Goal: Information Seeking & Learning: Learn about a topic

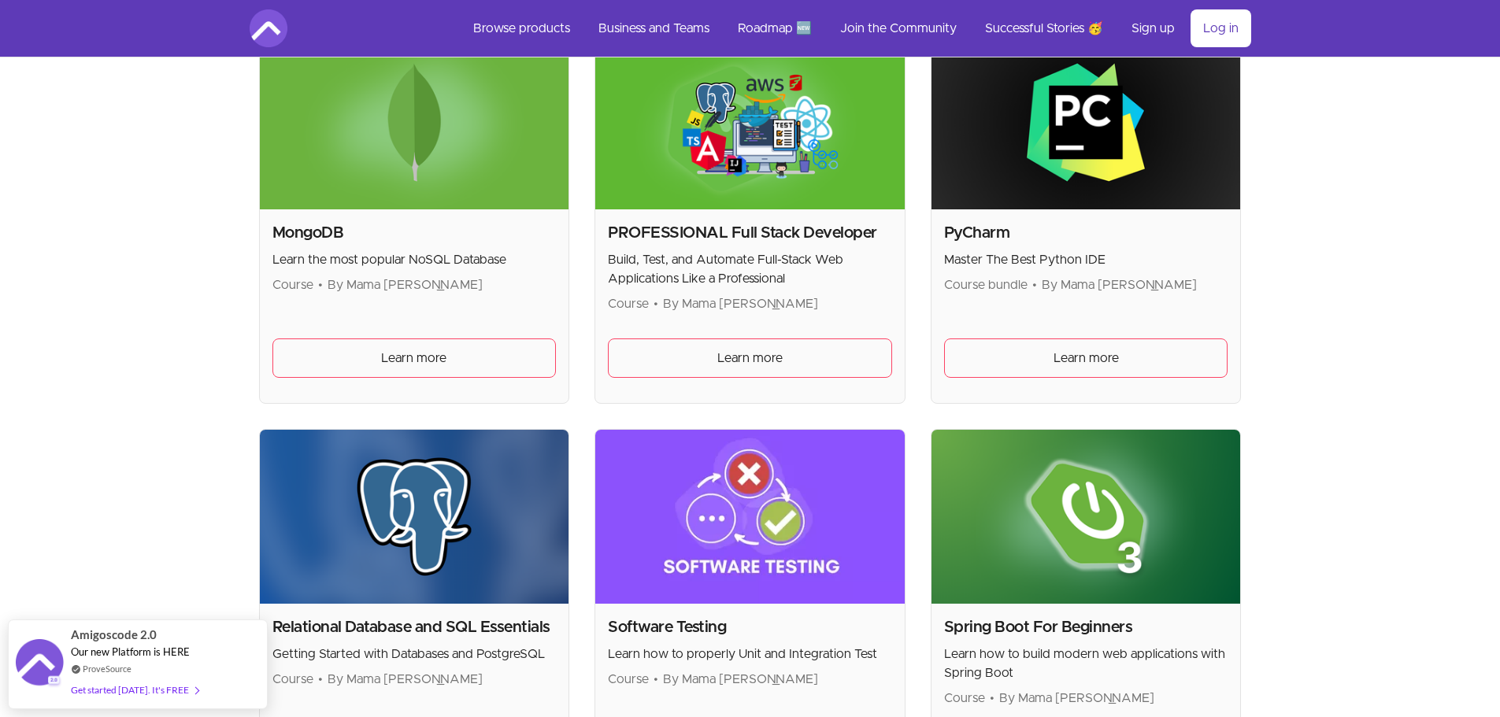
scroll to position [3426, 0]
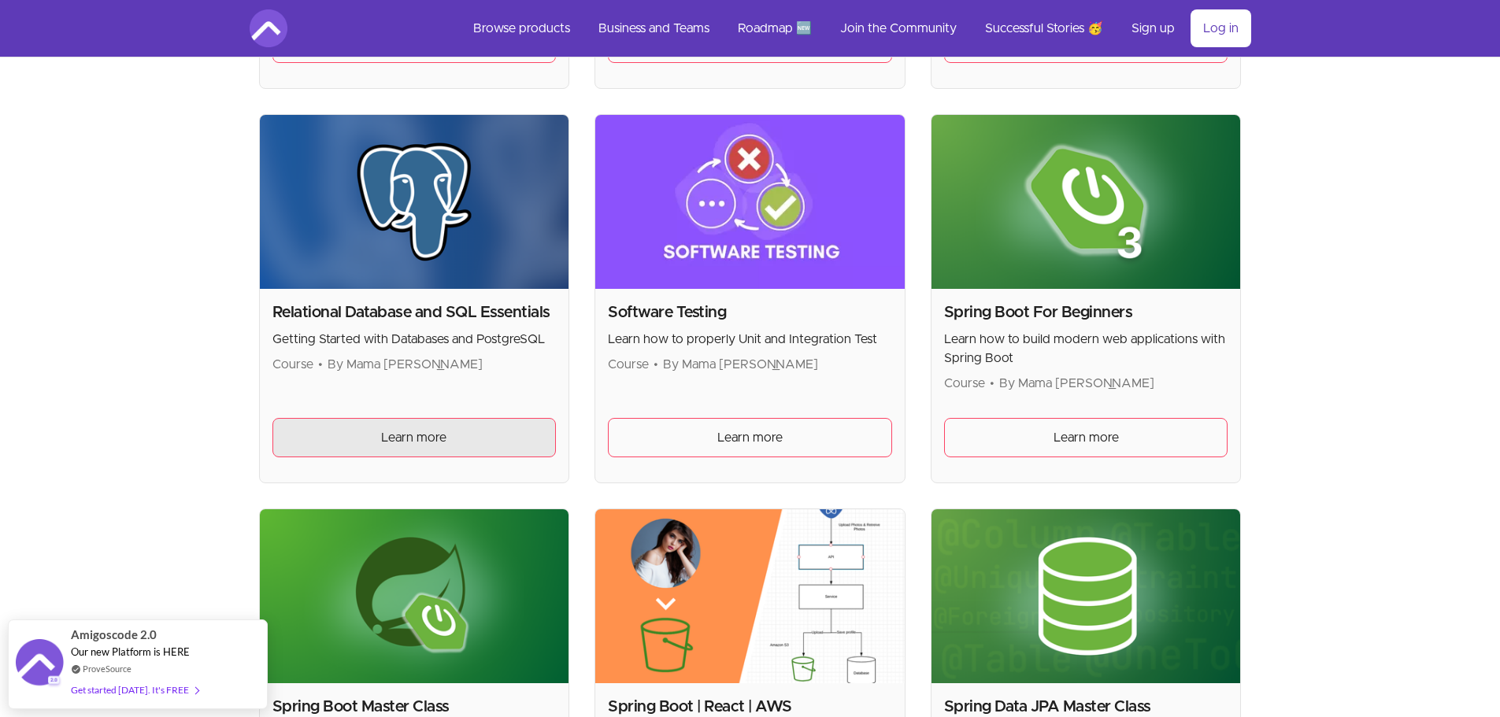
click at [472, 448] on link "Learn more" at bounding box center [414, 437] width 284 height 39
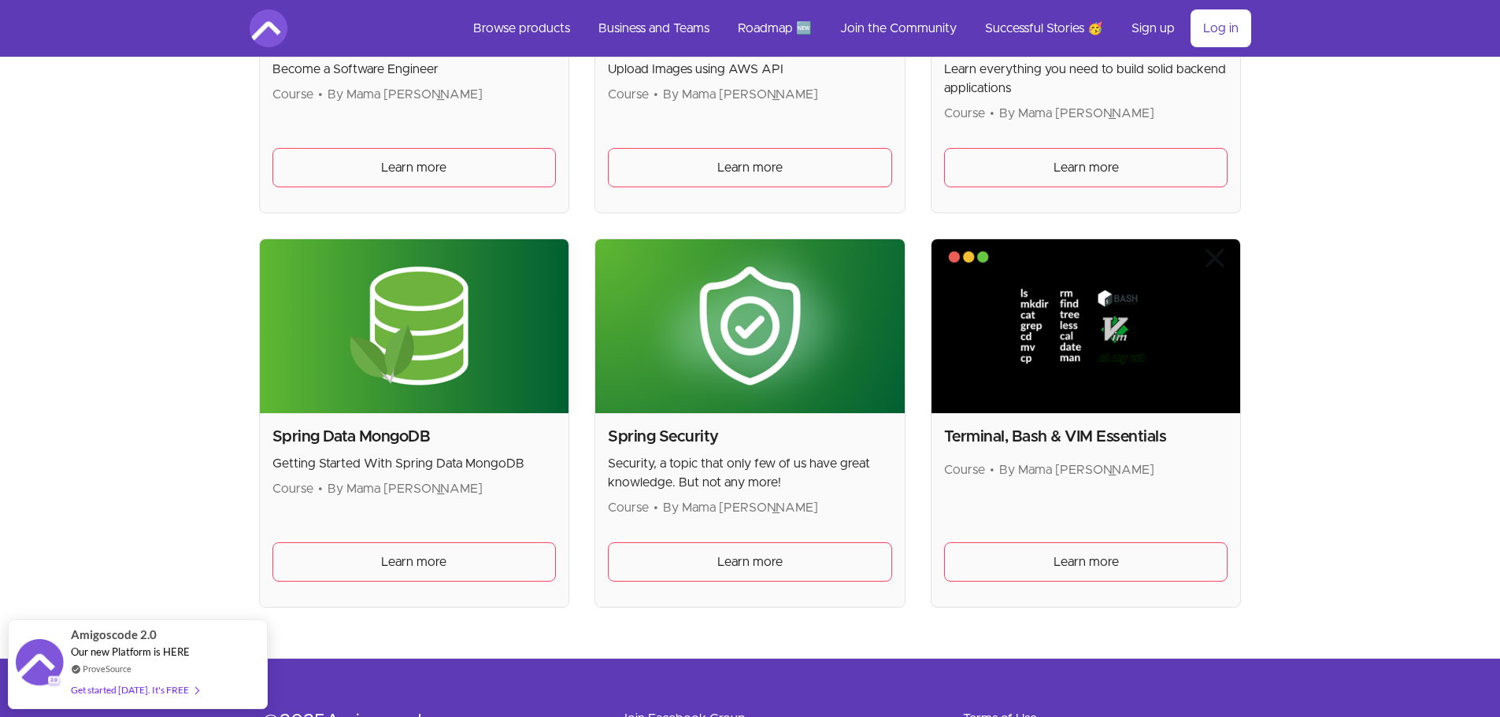
scroll to position [4203, 0]
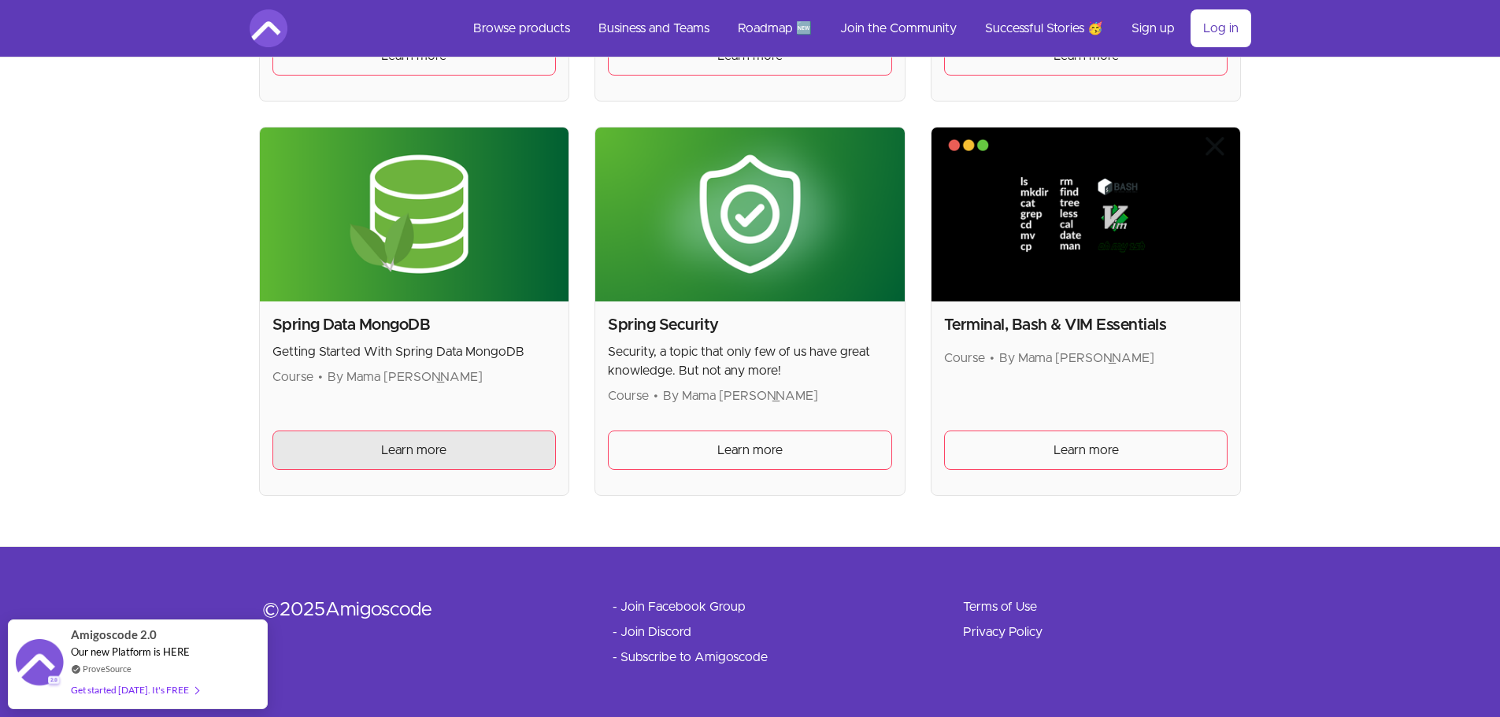
click at [487, 462] on link "Learn more" at bounding box center [414, 450] width 284 height 39
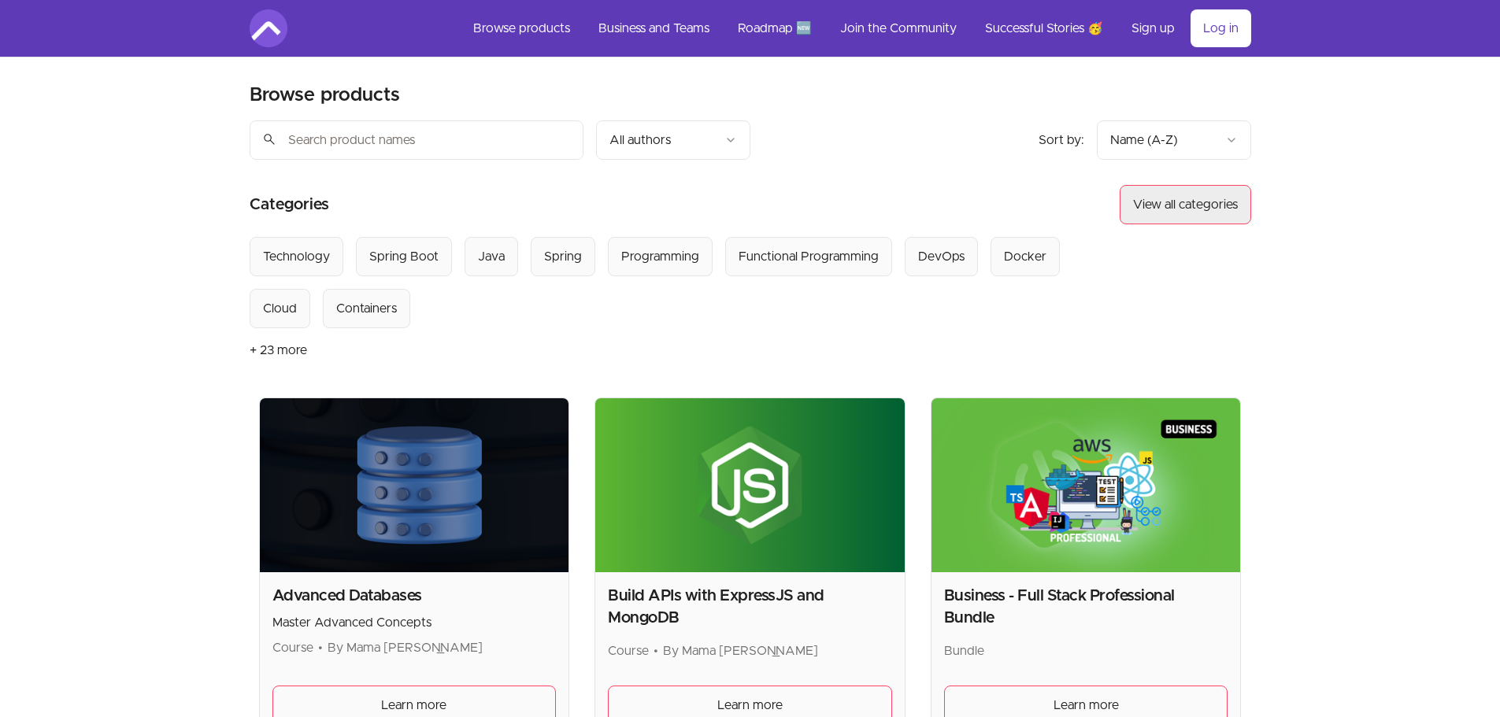
click at [1195, 209] on button "View all categories" at bounding box center [1186, 204] width 132 height 39
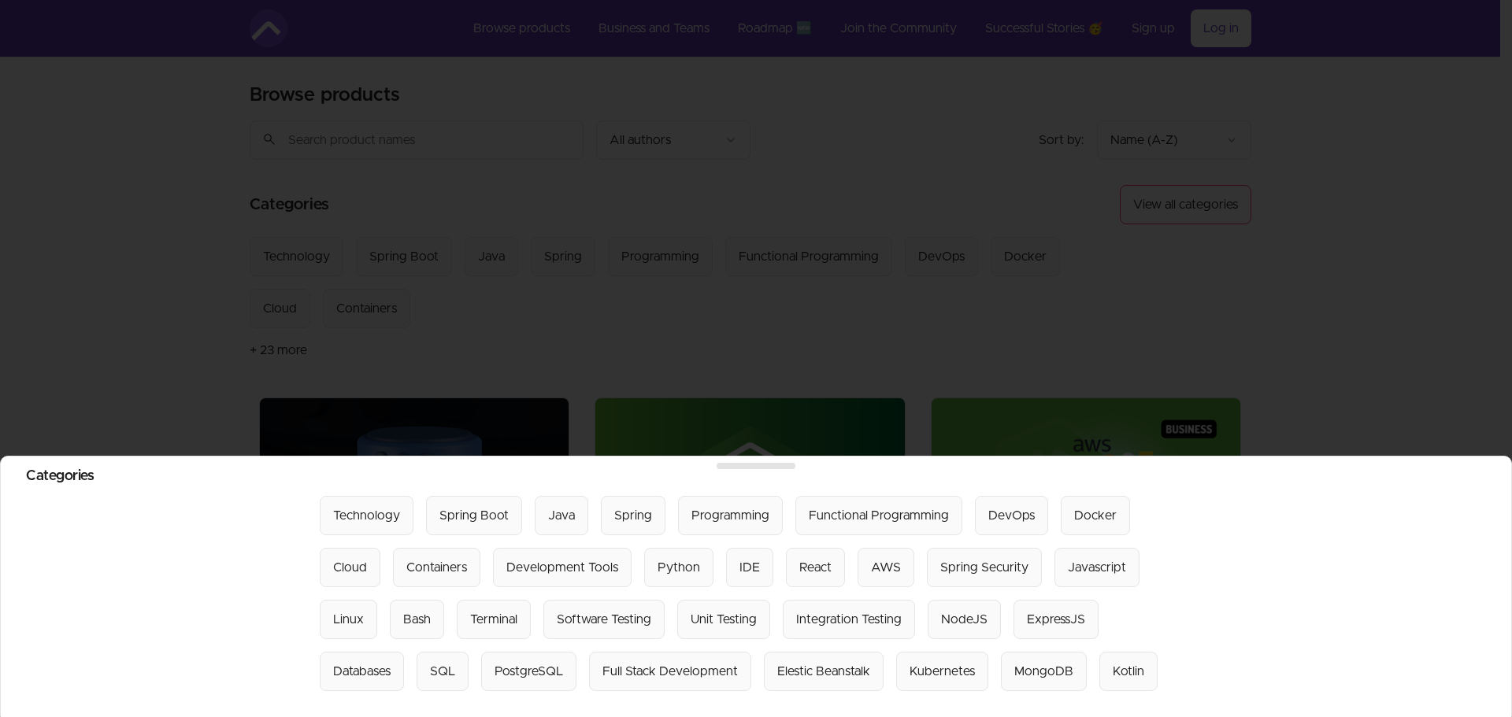
click at [341, 306] on div at bounding box center [756, 358] width 1512 height 717
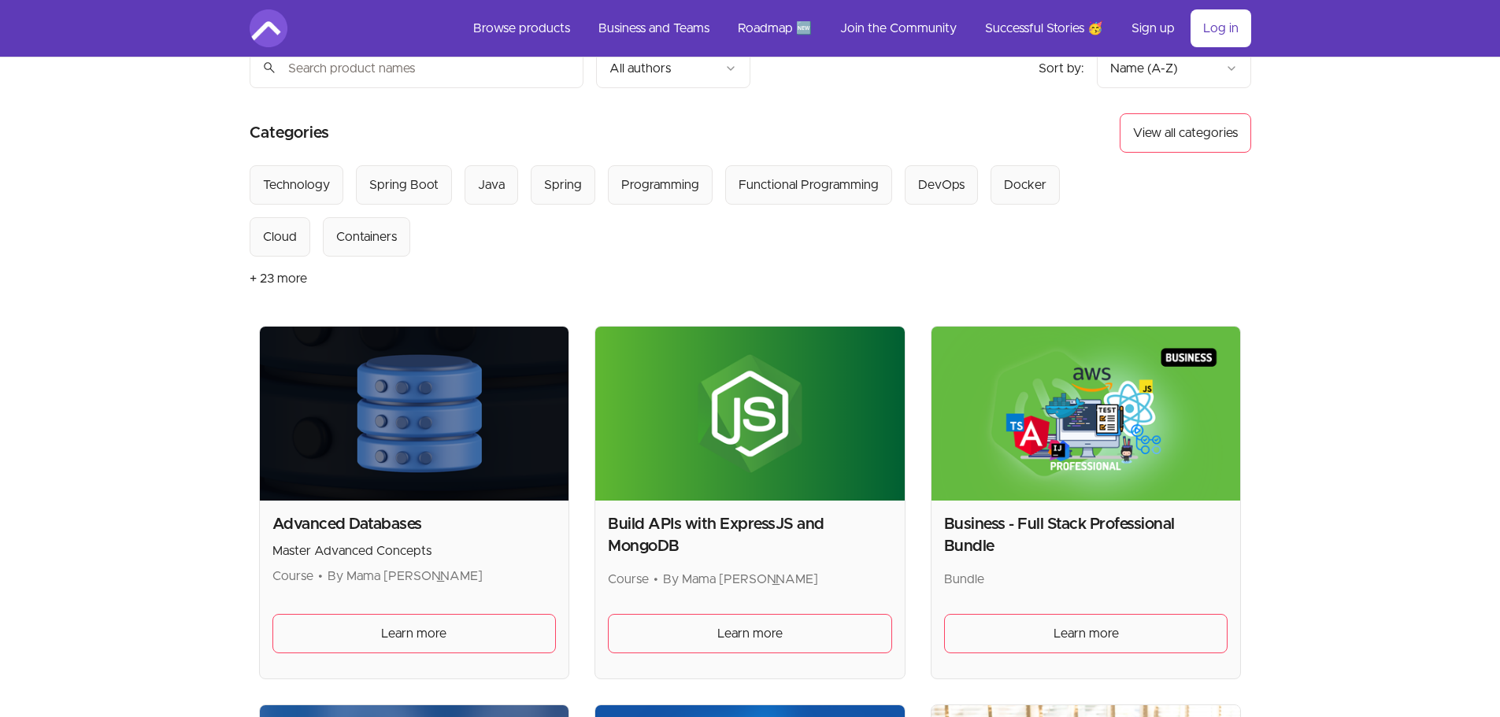
scroll to position [157, 0]
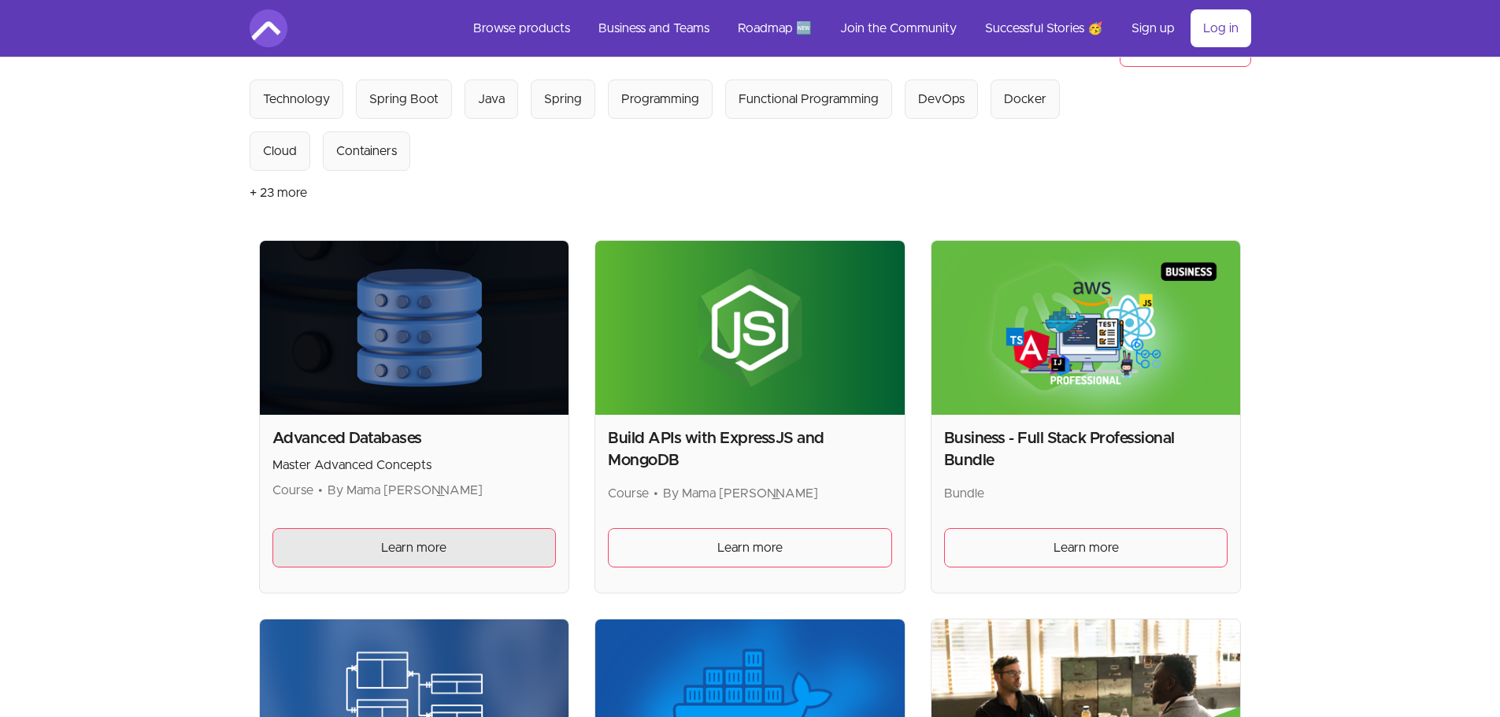
click at [542, 565] on link "Learn more" at bounding box center [414, 547] width 284 height 39
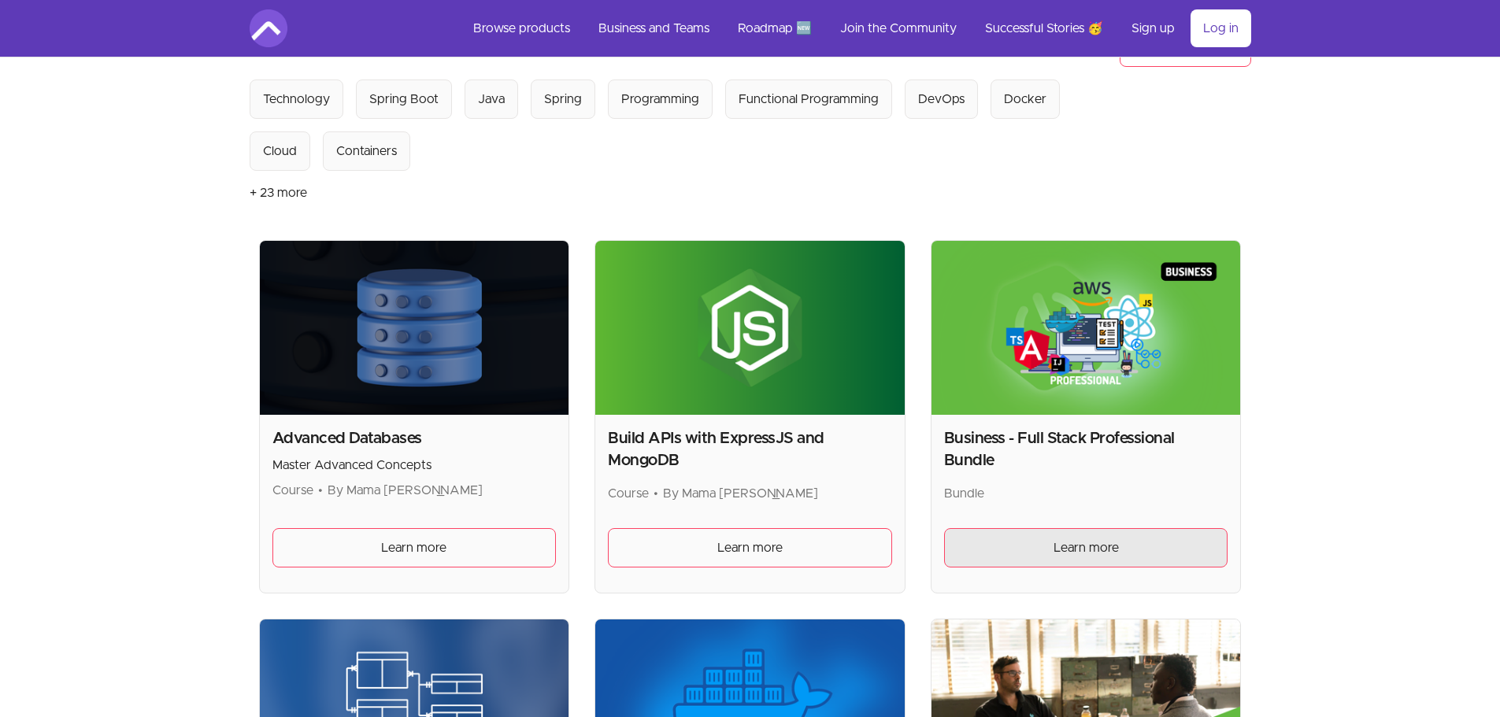
click at [1214, 543] on link "Learn more" at bounding box center [1086, 547] width 284 height 39
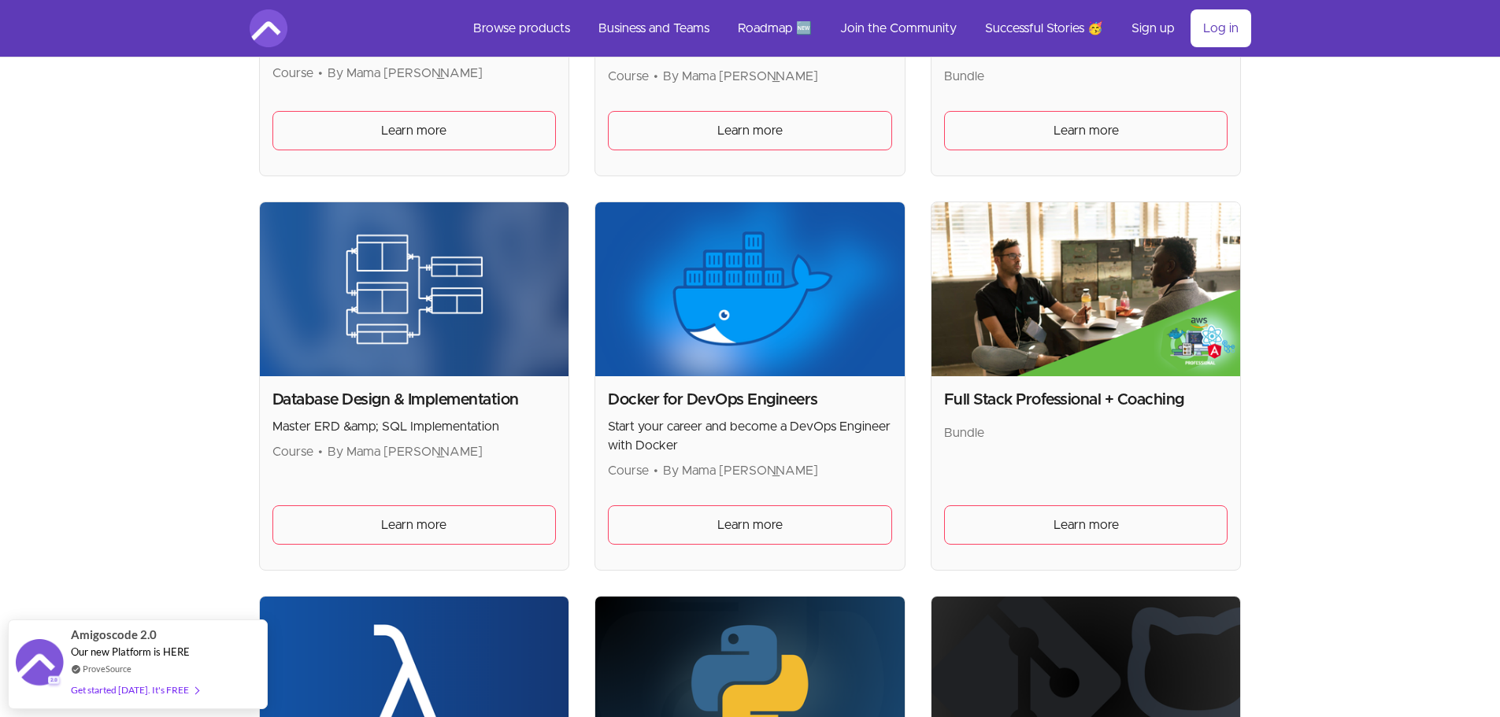
scroll to position [630, 0]
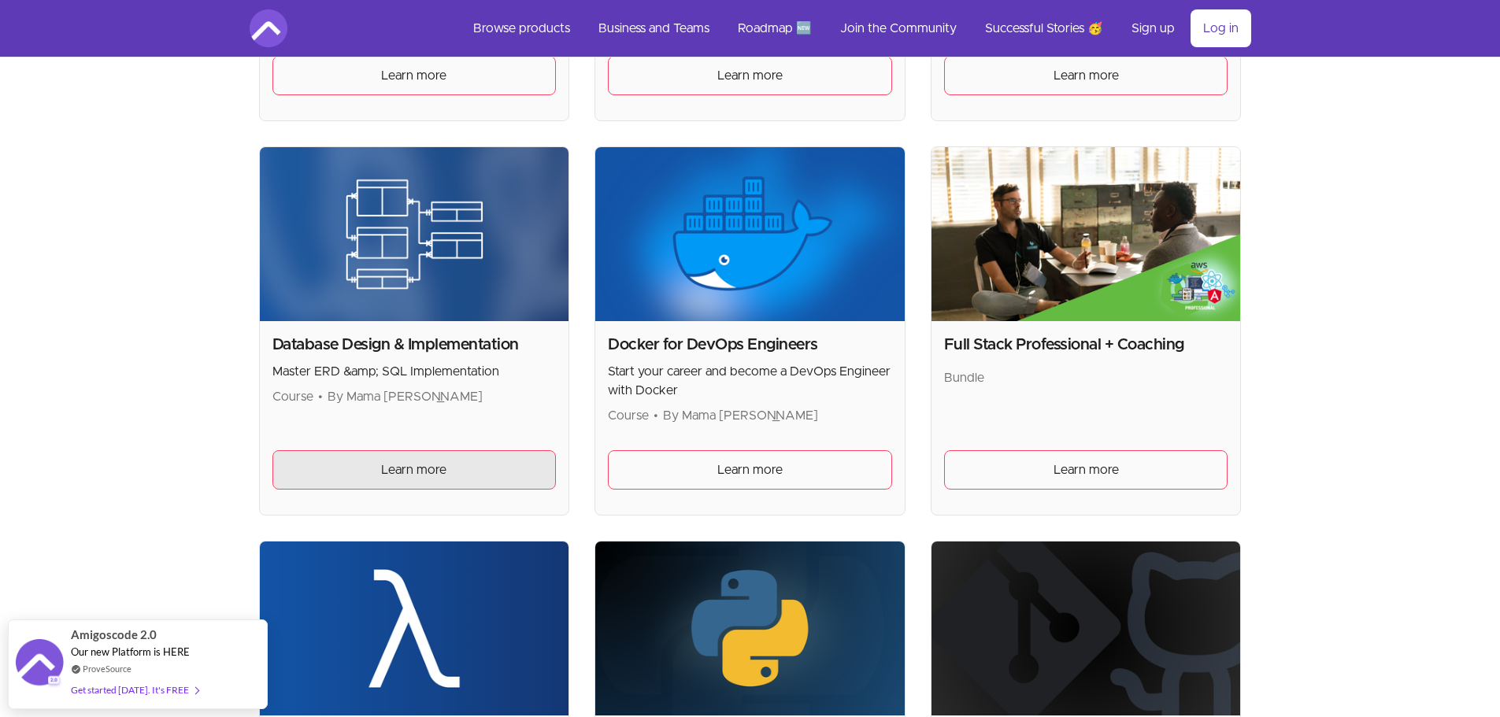
click at [395, 467] on span "Learn more" at bounding box center [413, 470] width 65 height 19
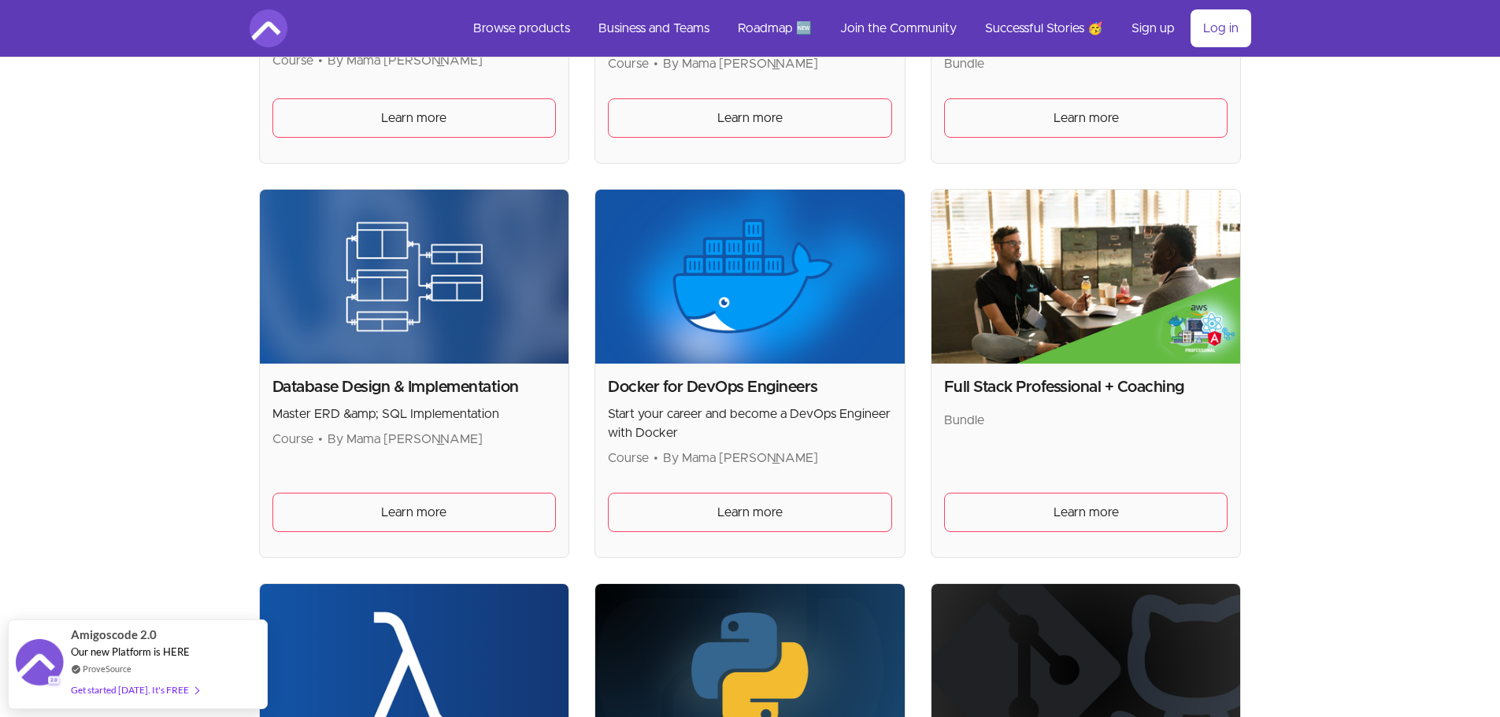
scroll to position [551, 0]
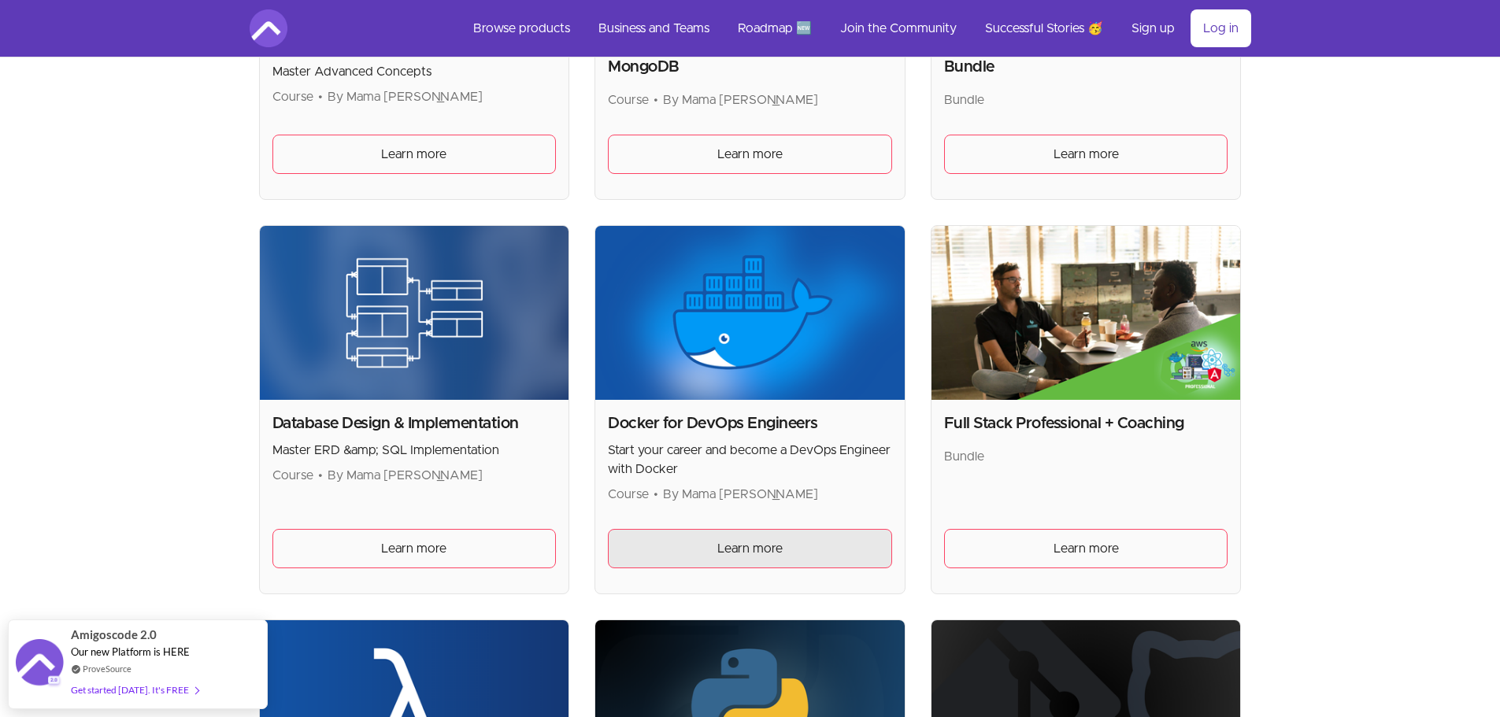
click at [705, 550] on link "Learn more" at bounding box center [750, 548] width 284 height 39
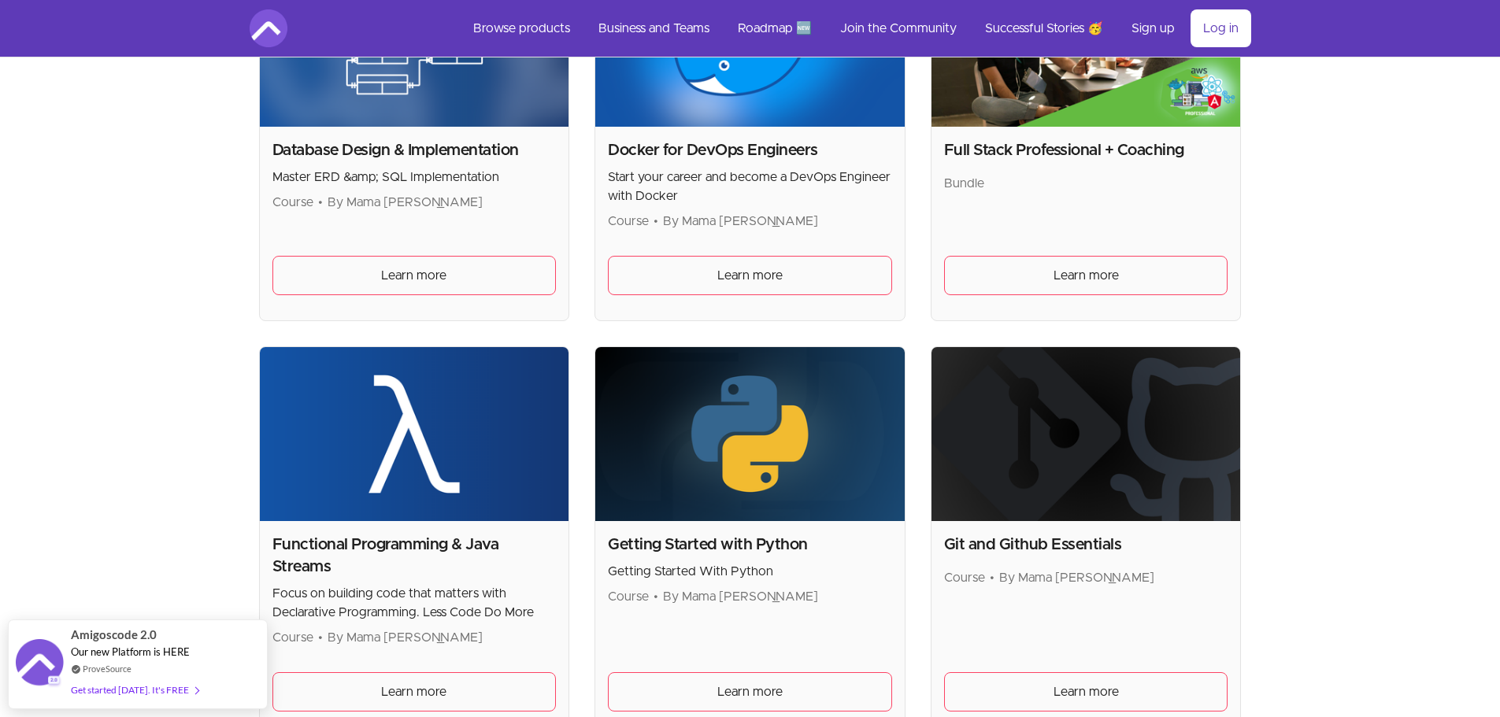
scroll to position [1024, 0]
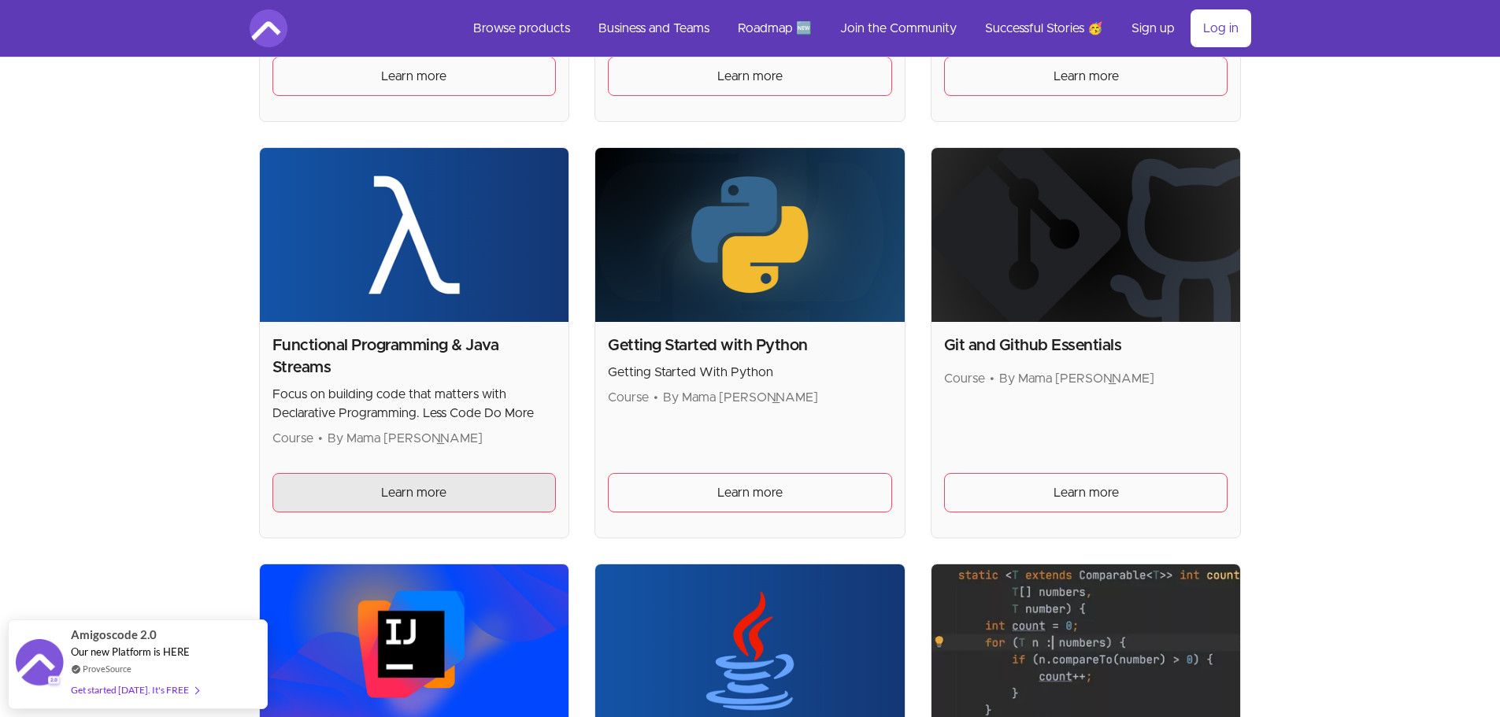
click at [504, 495] on link "Learn more" at bounding box center [414, 492] width 284 height 39
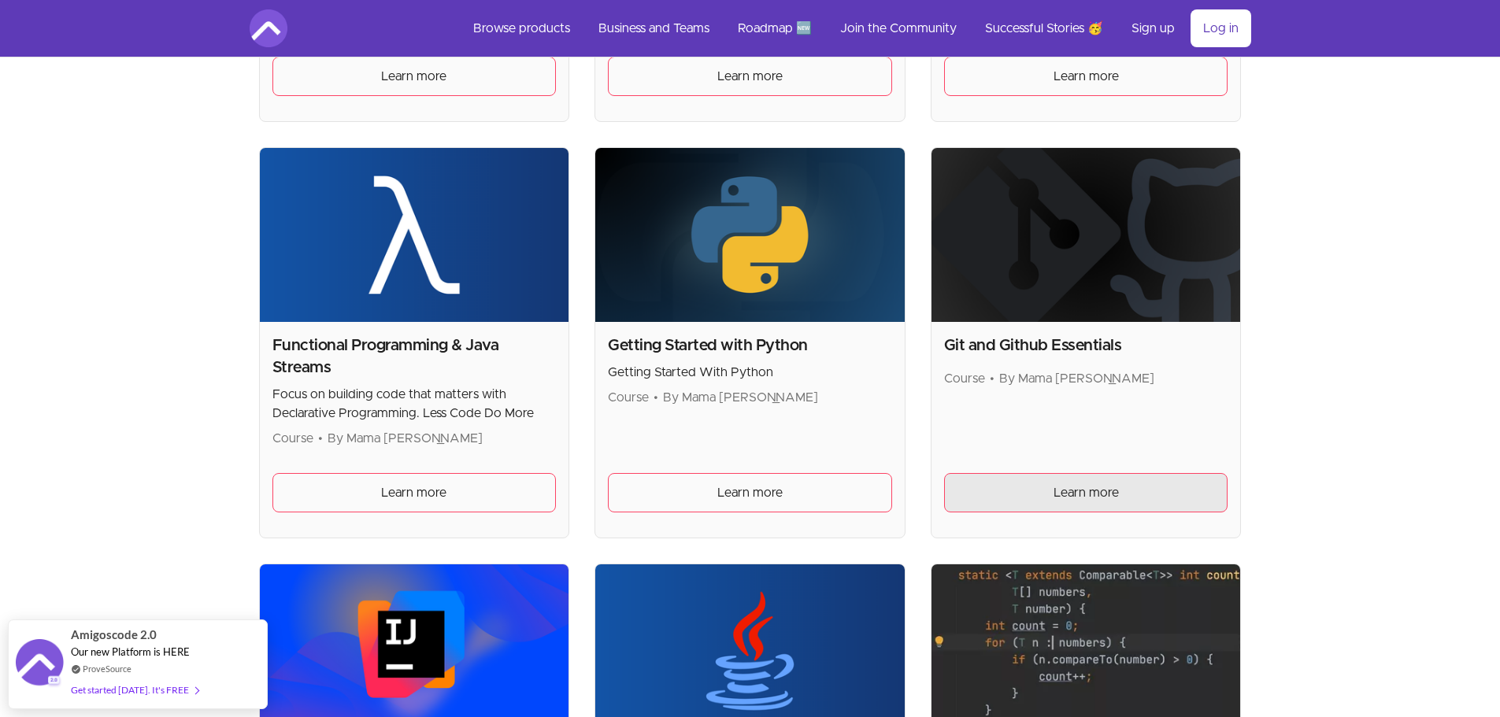
click at [1060, 476] on link "Learn more" at bounding box center [1086, 492] width 284 height 39
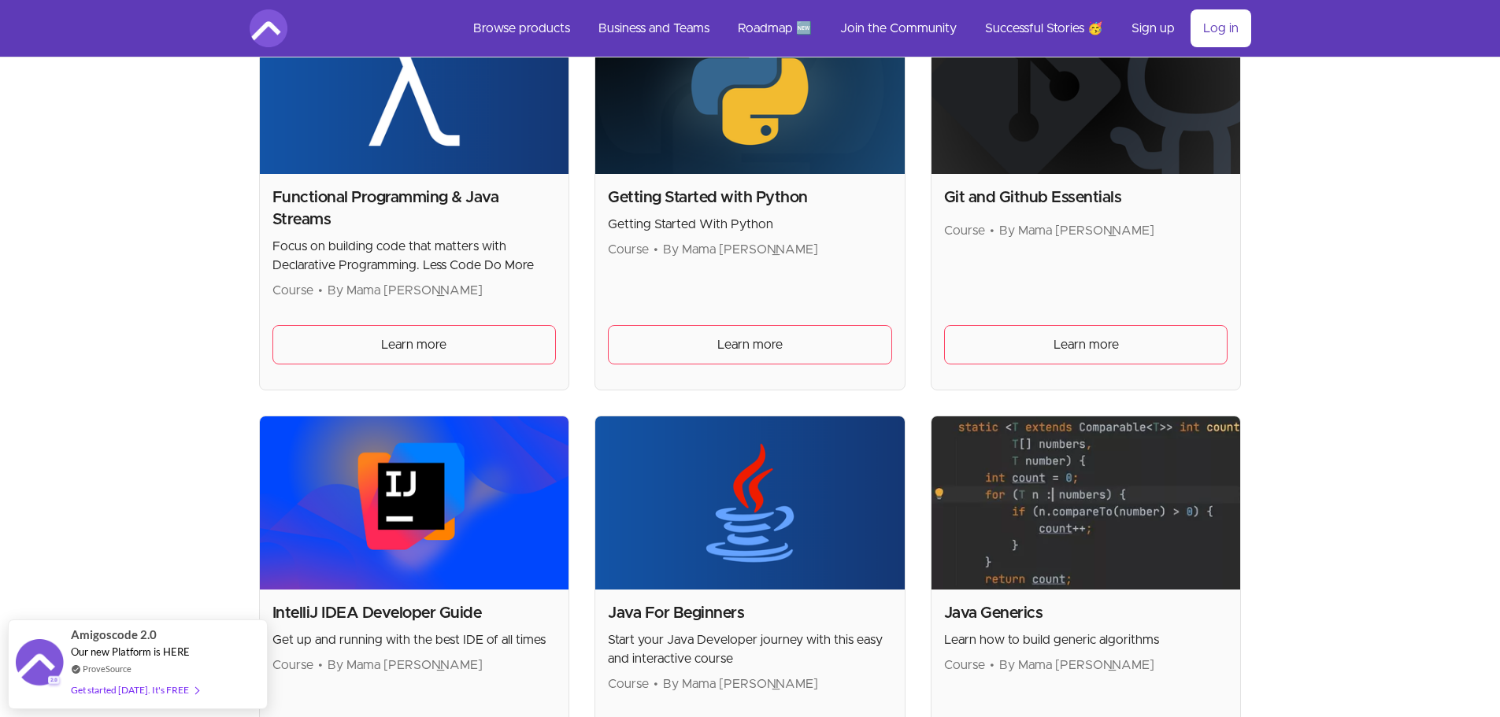
scroll to position [1339, 0]
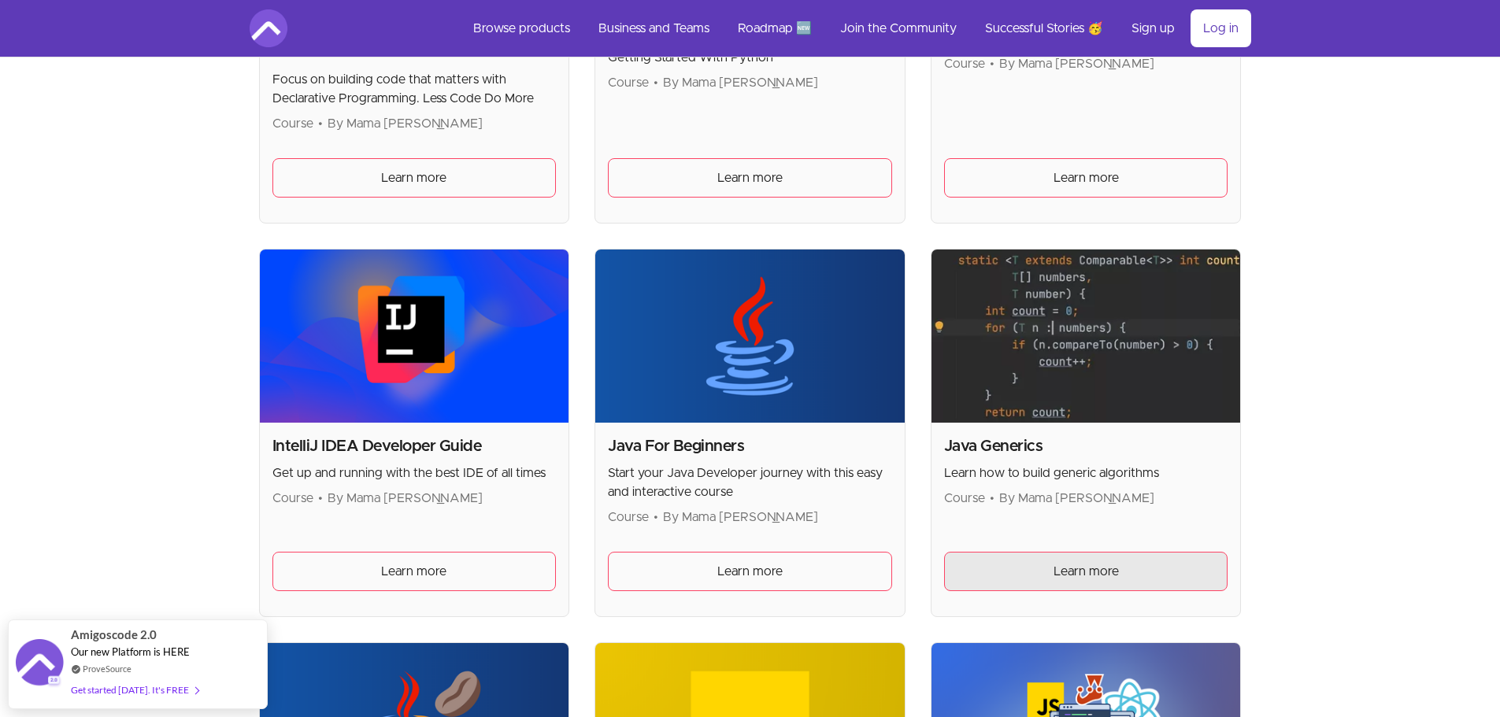
click at [1131, 576] on link "Learn more" at bounding box center [1086, 571] width 284 height 39
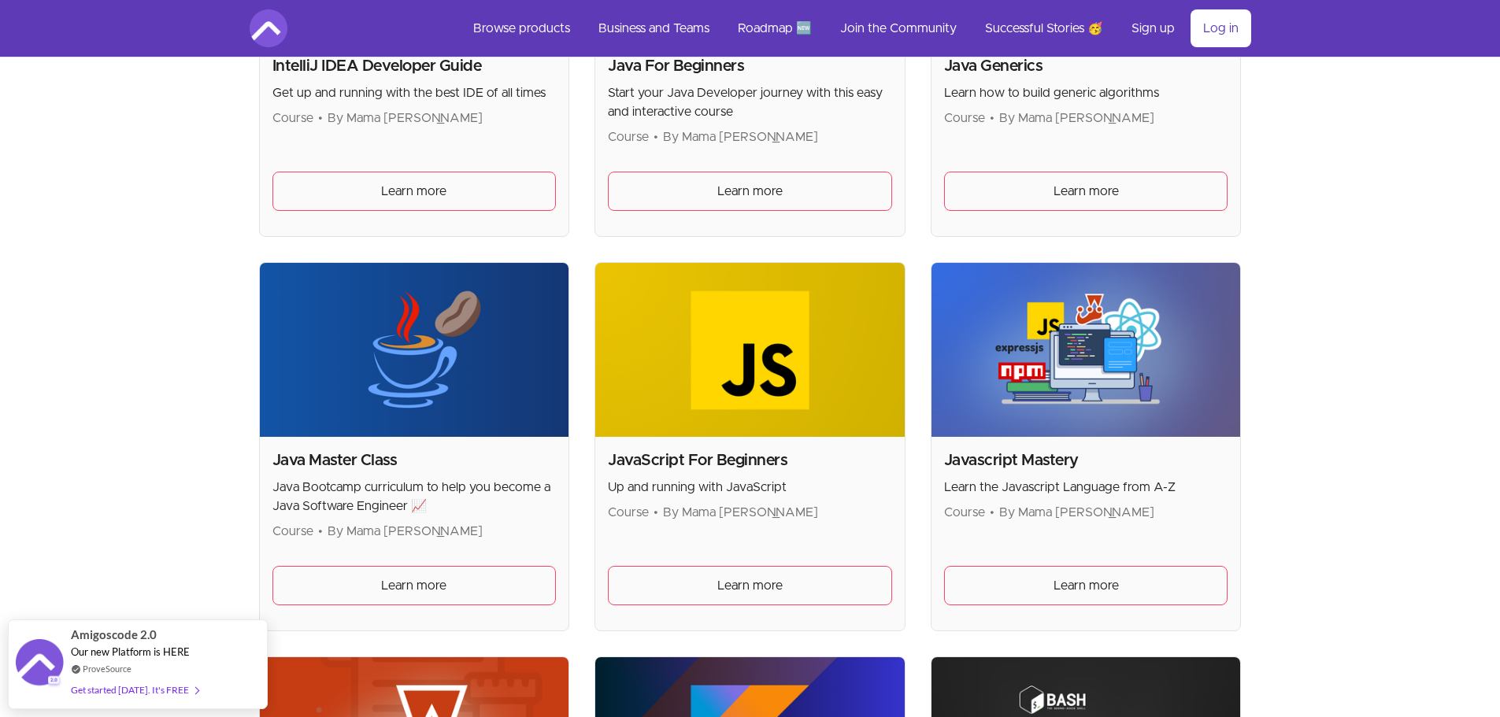
scroll to position [1732, 0]
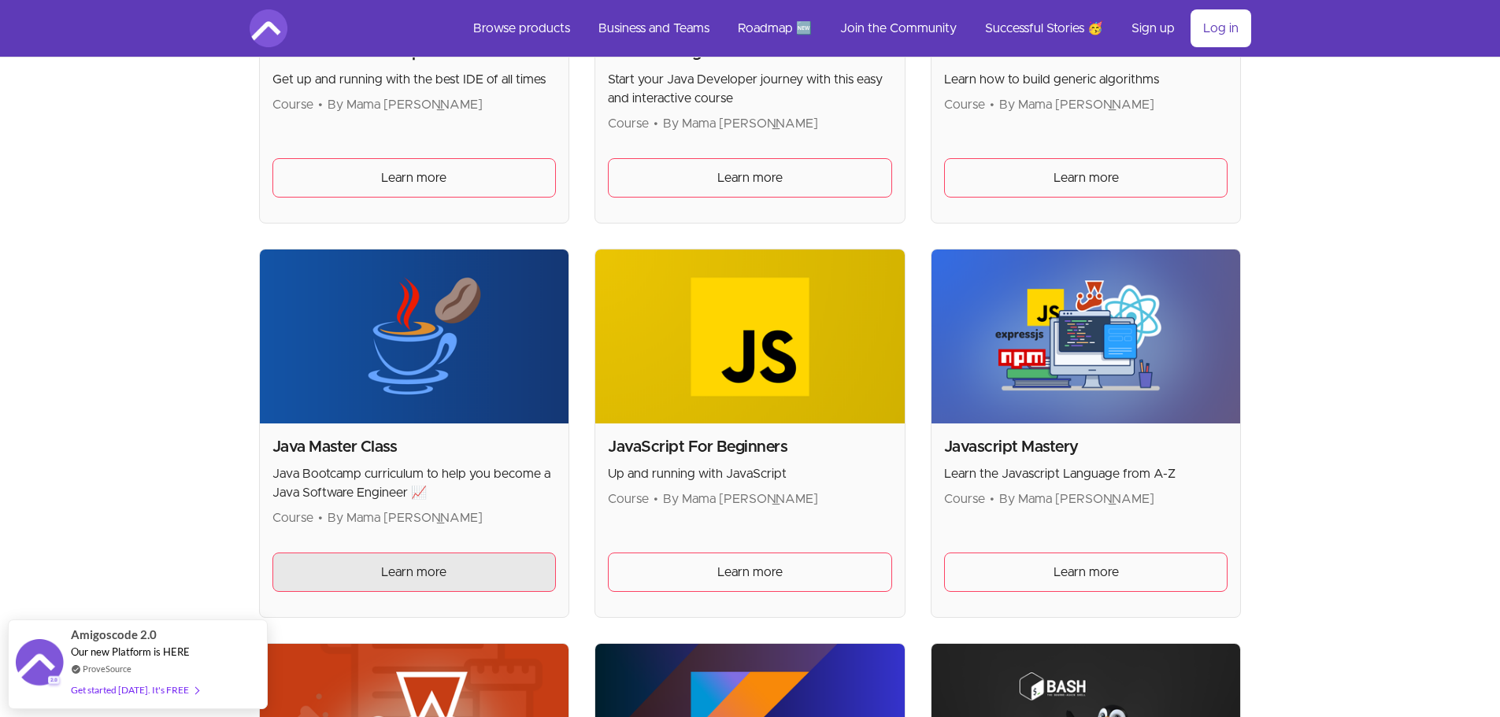
click at [479, 558] on link "Learn more" at bounding box center [414, 572] width 284 height 39
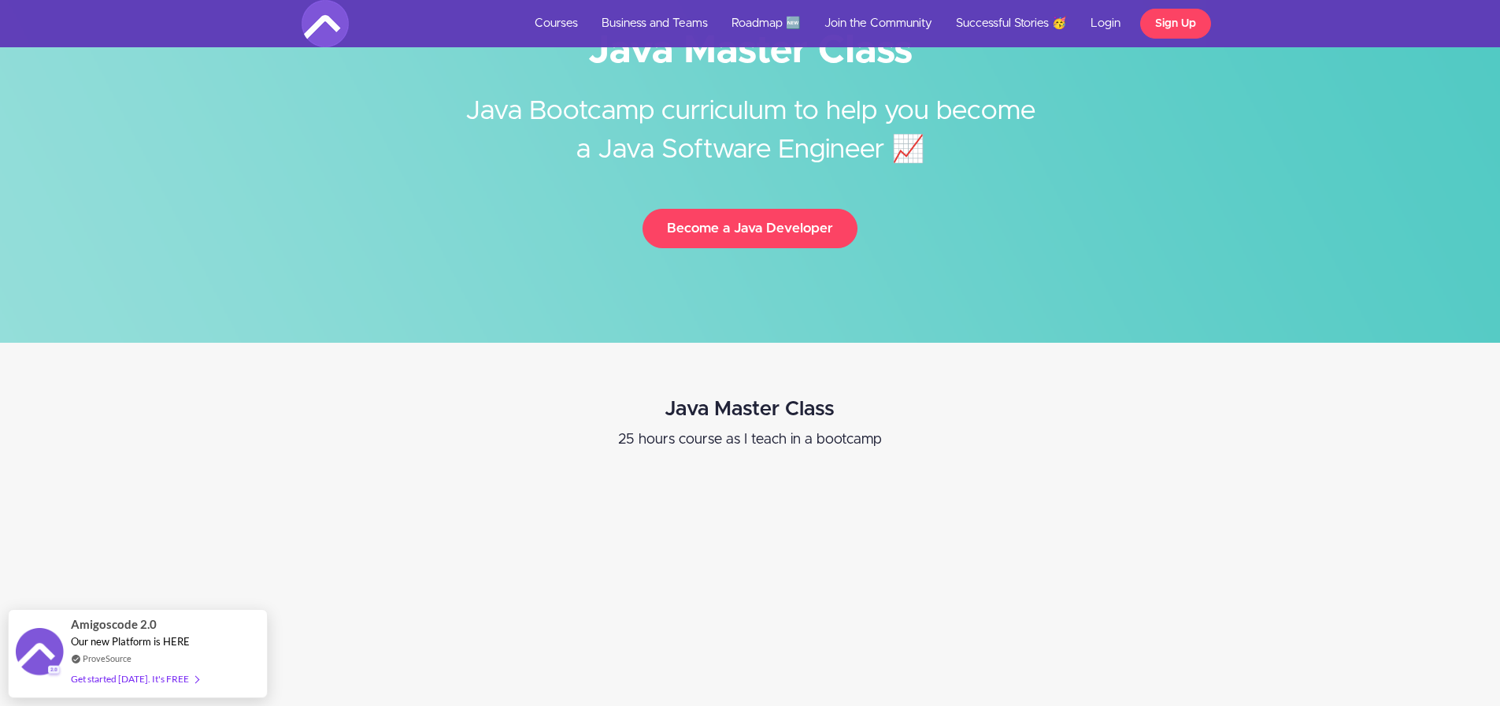
scroll to position [79, 0]
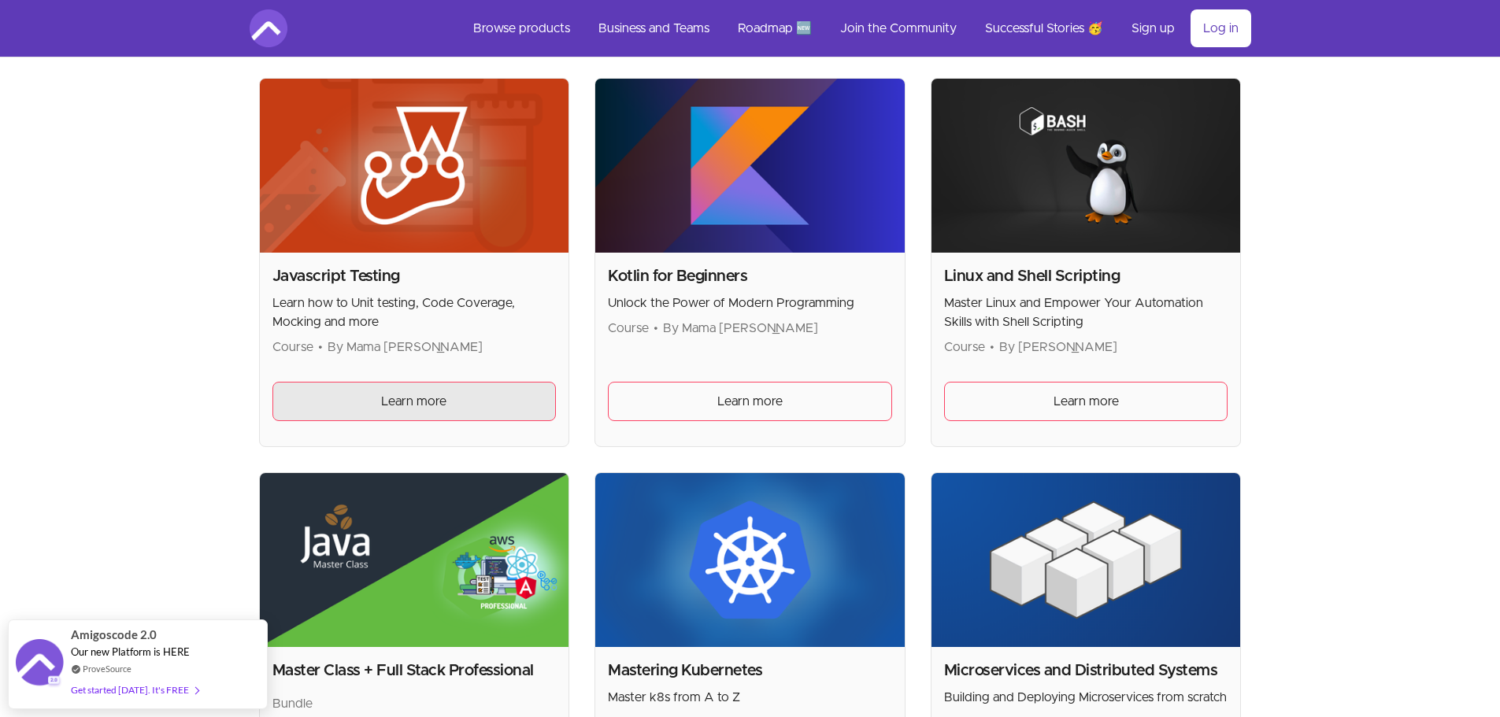
scroll to position [2284, 0]
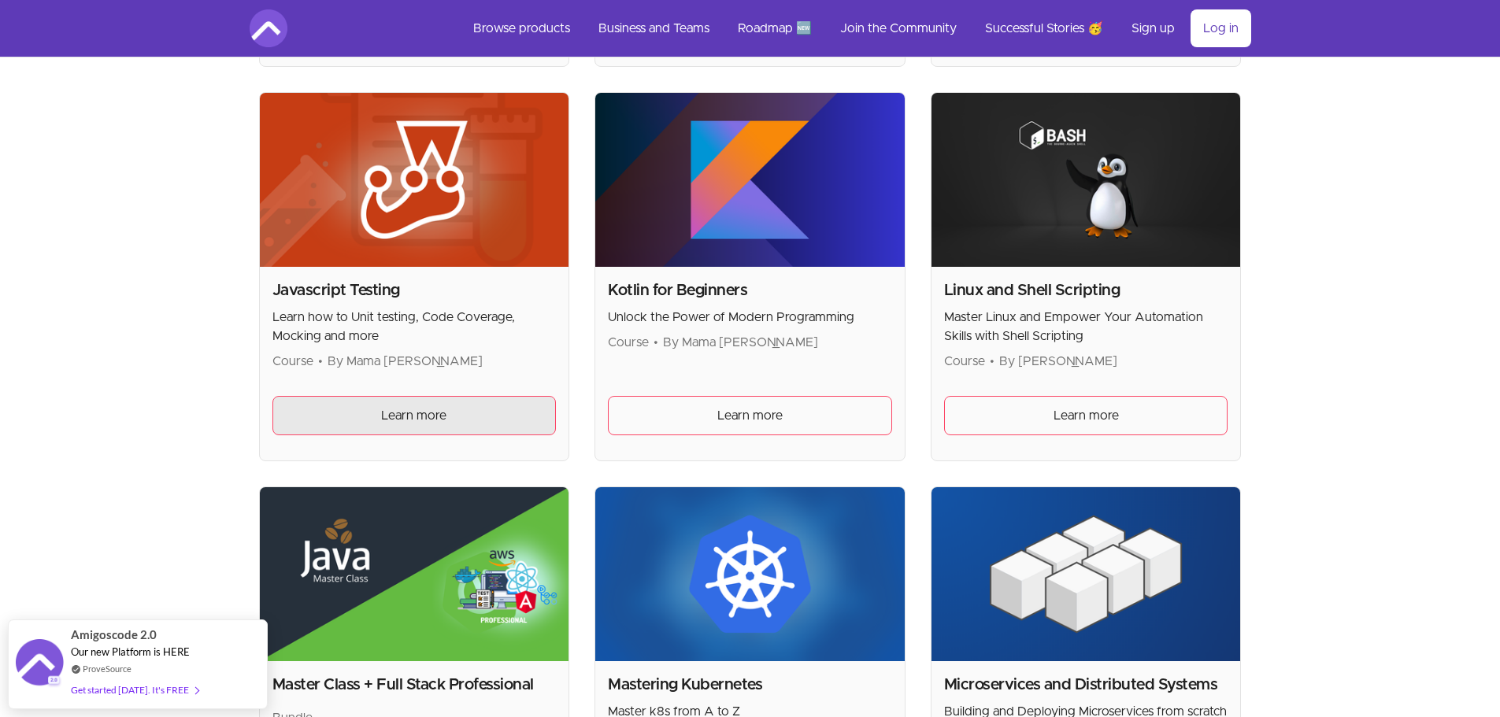
click at [495, 397] on link "Learn more" at bounding box center [414, 415] width 284 height 39
